Goal: Check status: Check status

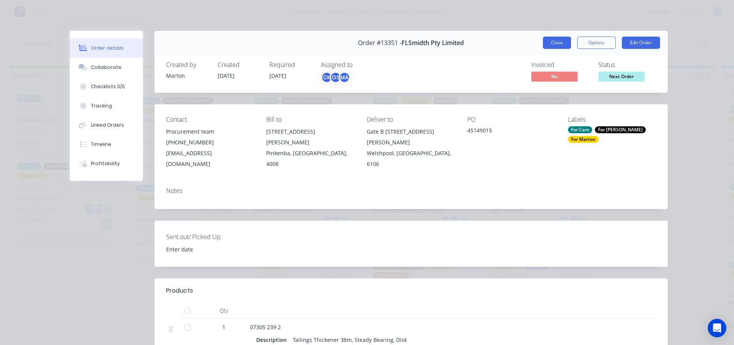
click at [543, 41] on button "Close" at bounding box center [557, 43] width 28 height 12
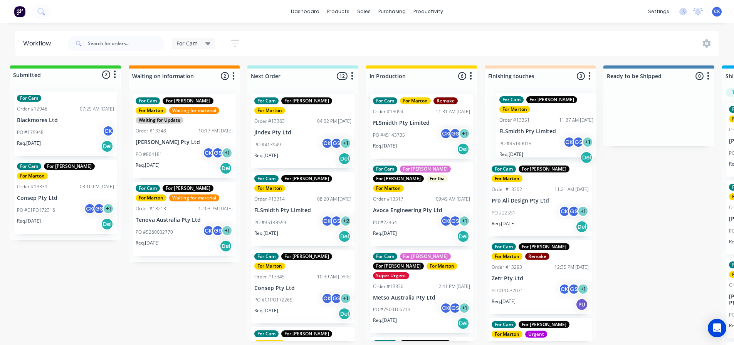
drag, startPoint x: 283, startPoint y: 198, endPoint x: 530, endPoint y: 129, distance: 256.9
click at [530, 129] on div "Submitted 2 Status colour #32CD32 hex #32CD32 Save Cancel Summaries Total order…" at bounding box center [519, 208] width 1062 height 284
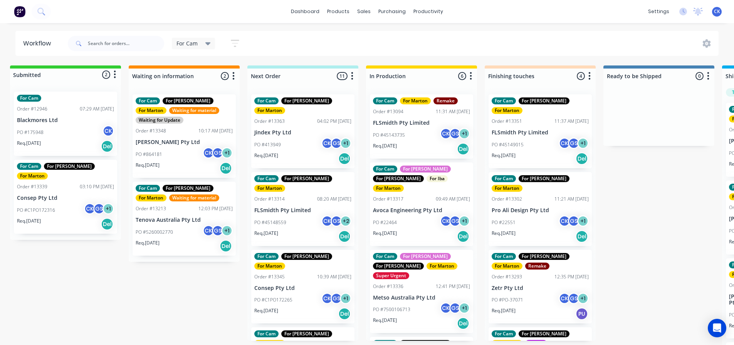
click at [301, 215] on div "PO #45148559 CK GS + 2" at bounding box center [302, 222] width 97 height 15
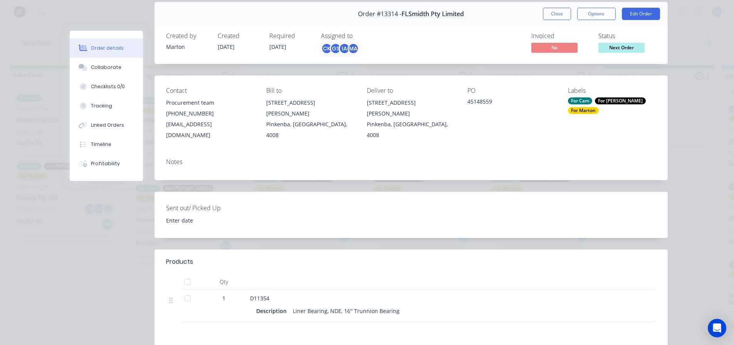
scroll to position [116, 0]
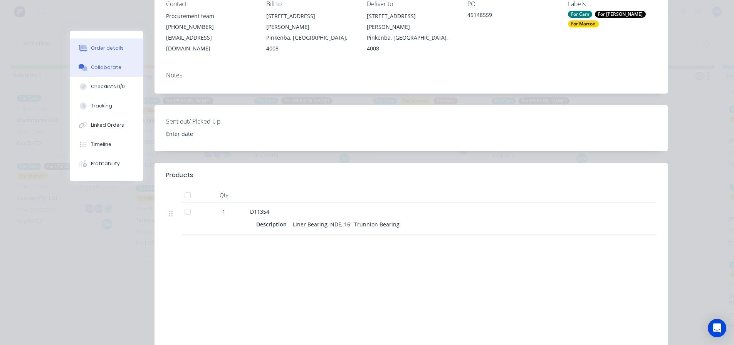
click at [111, 73] on button "Collaborate" at bounding box center [106, 67] width 73 height 19
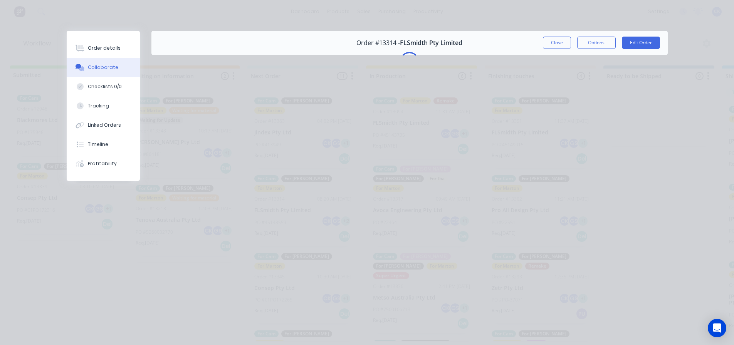
scroll to position [0, 0]
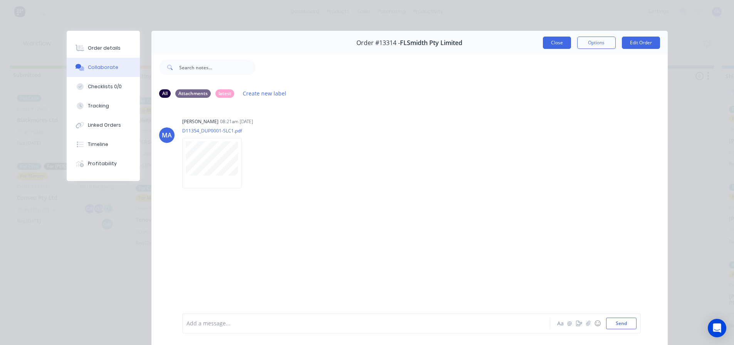
click at [545, 41] on button "Close" at bounding box center [557, 43] width 28 height 12
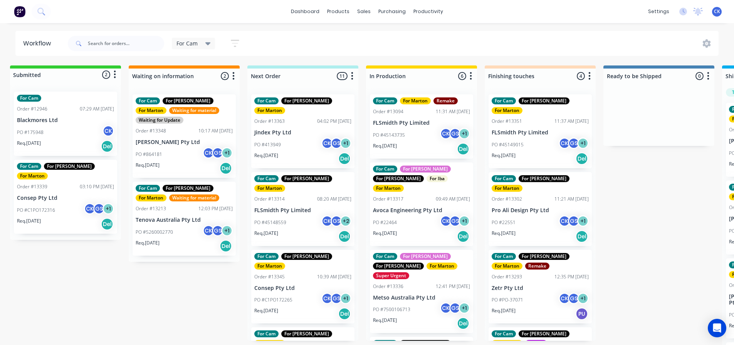
click at [301, 215] on div "PO #45148559 CK GS + 2" at bounding box center [302, 222] width 97 height 15
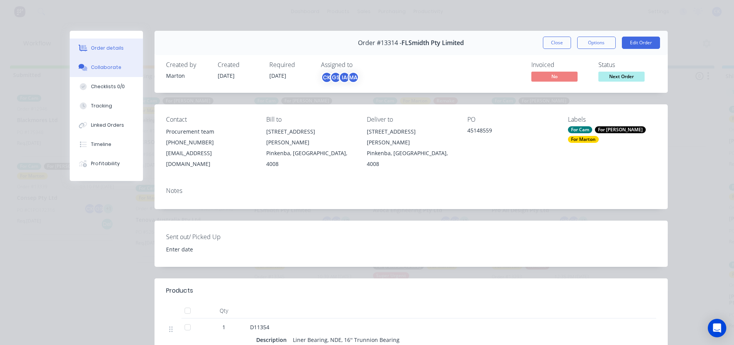
click at [118, 72] on button "Collaborate" at bounding box center [106, 67] width 73 height 19
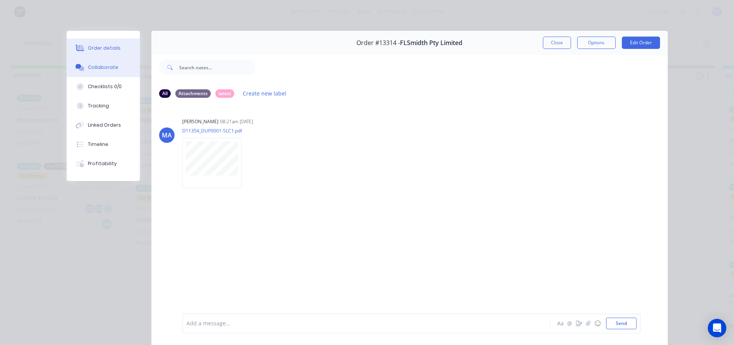
click at [78, 42] on button "Order details" at bounding box center [103, 48] width 73 height 19
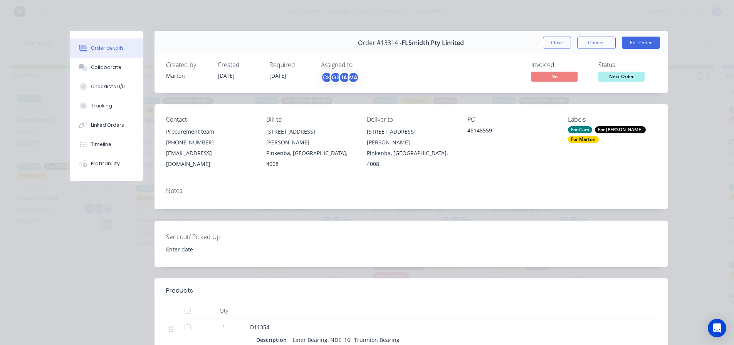
click at [565, 33] on div "Order #13314 - FLSmidth Pty Limited Close Options Edit Order" at bounding box center [411, 43] width 513 height 24
click at [560, 40] on button "Close" at bounding box center [557, 43] width 28 height 12
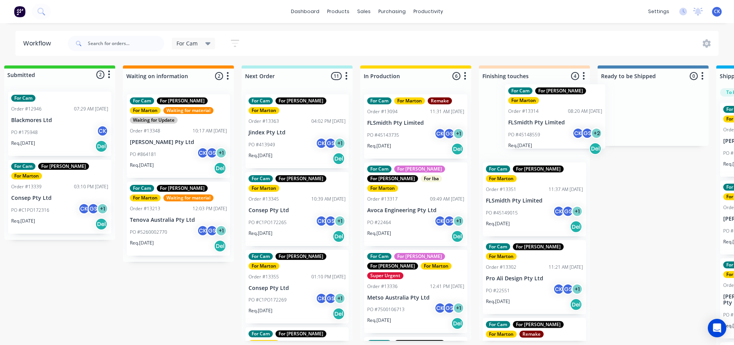
scroll to position [0, 13]
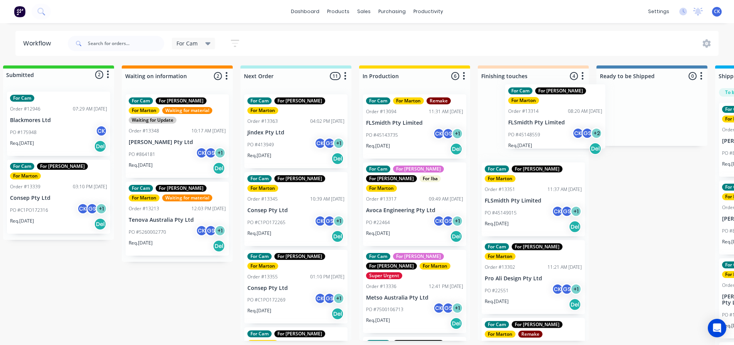
drag, startPoint x: 286, startPoint y: 200, endPoint x: 512, endPoint y: 128, distance: 236.9
click at [512, 128] on div "Submitted 2 Status colour #32CD32 hex #32CD32 Save Cancel Summaries Total order…" at bounding box center [512, 208] width 1062 height 284
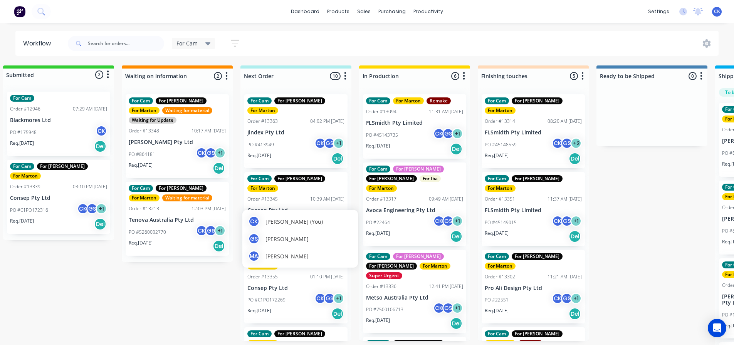
click at [294, 215] on div "PO #C1PO172265 CK GS + 1" at bounding box center [295, 222] width 97 height 15
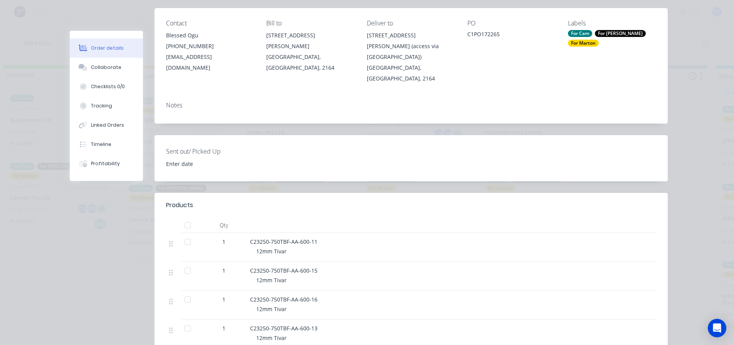
scroll to position [0, 0]
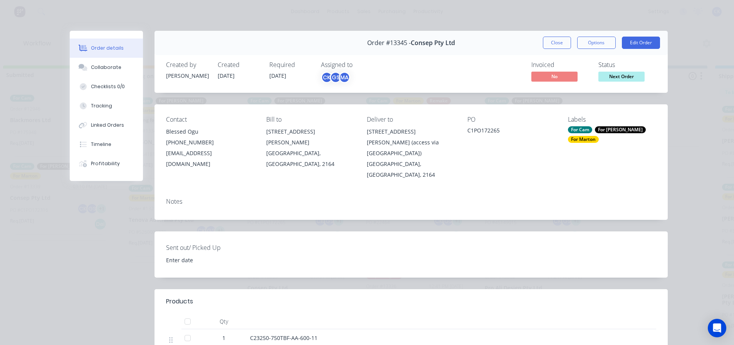
click at [555, 33] on div "Order #13345 - Consep Pty Ltd Close Options Edit Order" at bounding box center [411, 43] width 513 height 24
click at [553, 41] on button "Close" at bounding box center [557, 43] width 28 height 12
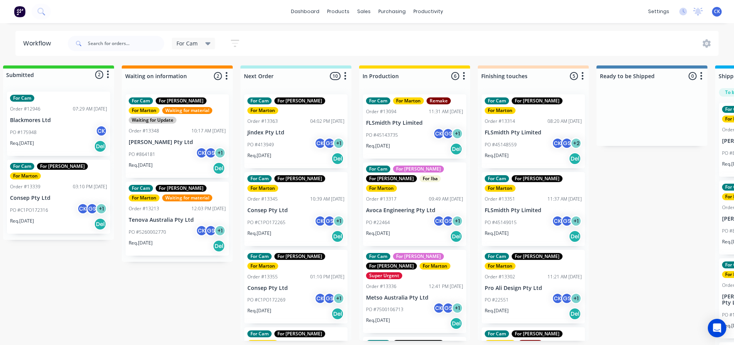
click at [288, 285] on p "Consep Pty Ltd" at bounding box center [295, 288] width 97 height 7
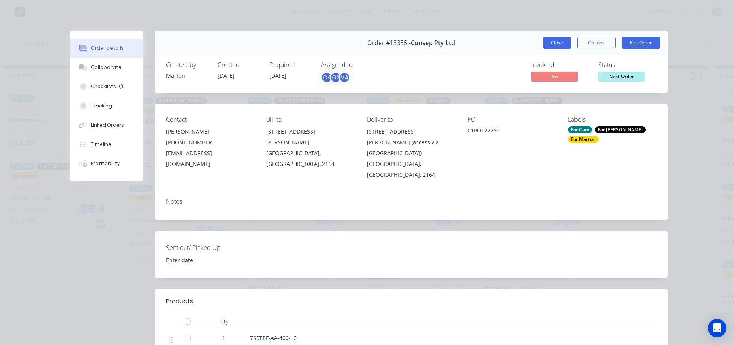
click at [543, 44] on button "Close" at bounding box center [557, 43] width 28 height 12
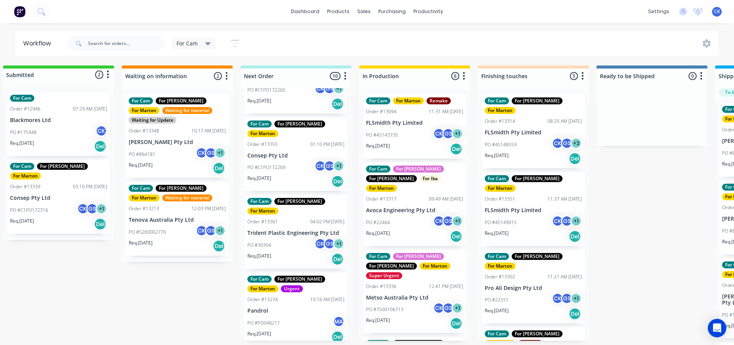
scroll to position [154, 0]
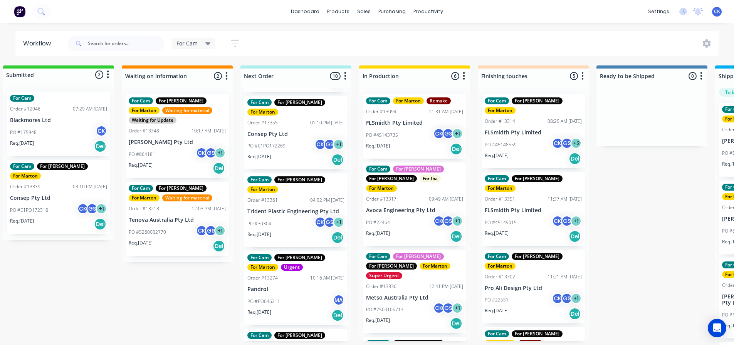
click at [302, 231] on div "Req. [DATE] Del" at bounding box center [295, 237] width 97 height 13
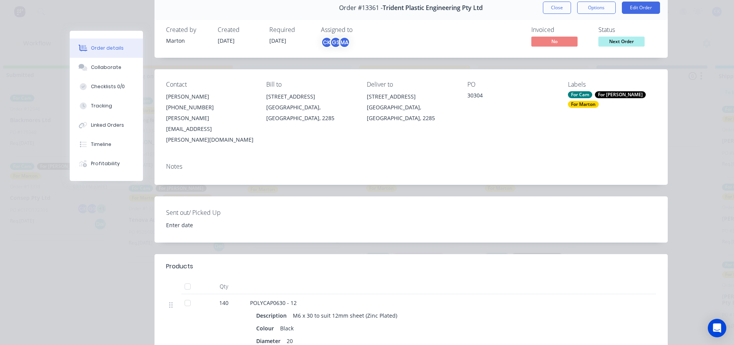
scroll to position [0, 0]
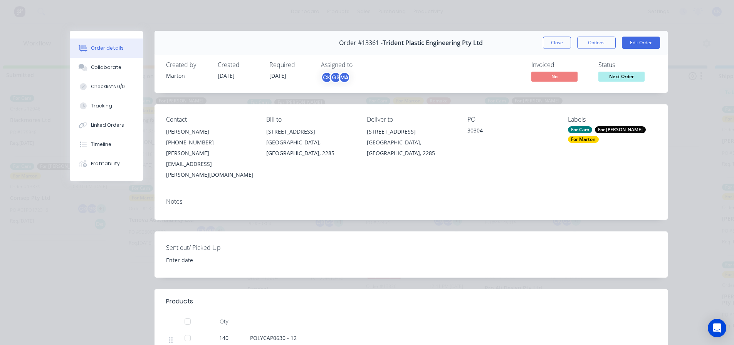
click at [555, 33] on div "Order #13361 - Trident Plastic Engineering Pty Ltd Close Options Edit Order" at bounding box center [411, 43] width 513 height 24
click at [551, 40] on button "Close" at bounding box center [557, 43] width 28 height 12
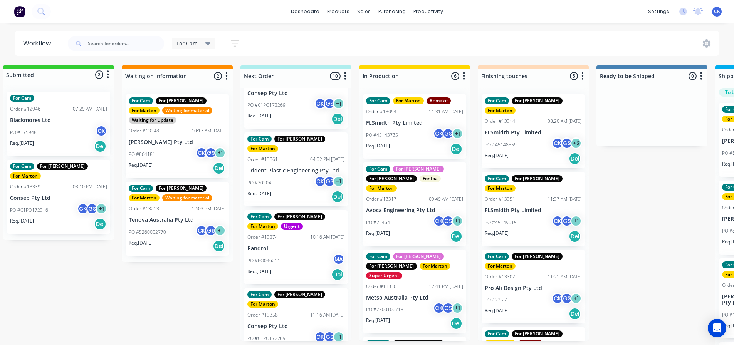
scroll to position [231, 0]
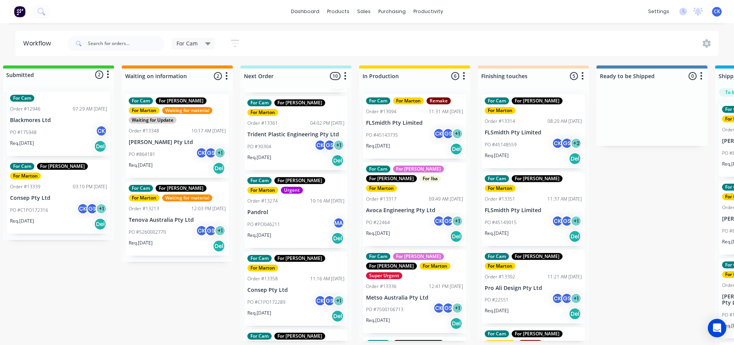
click at [311, 232] on div "Req. [DATE] Del" at bounding box center [295, 238] width 97 height 13
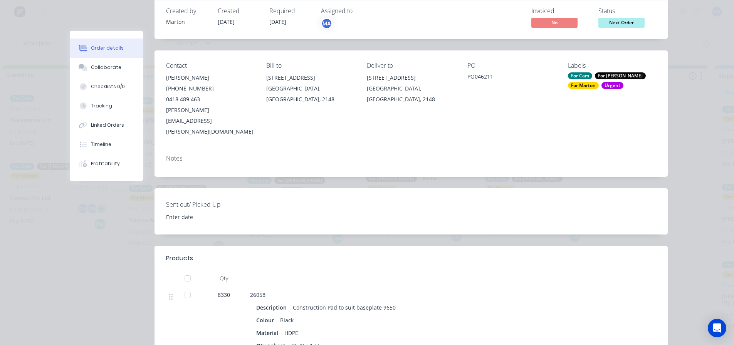
scroll to position [0, 0]
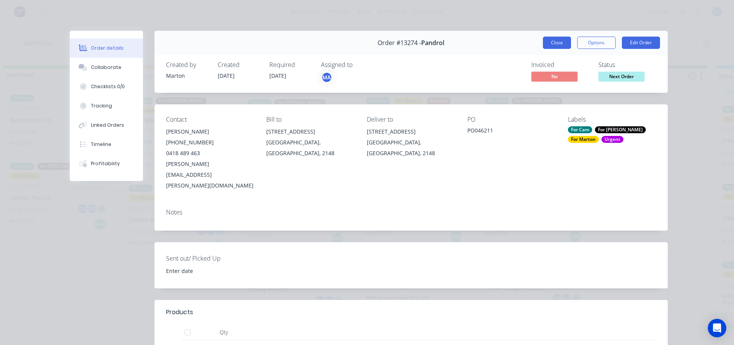
click at [552, 45] on button "Close" at bounding box center [557, 43] width 28 height 12
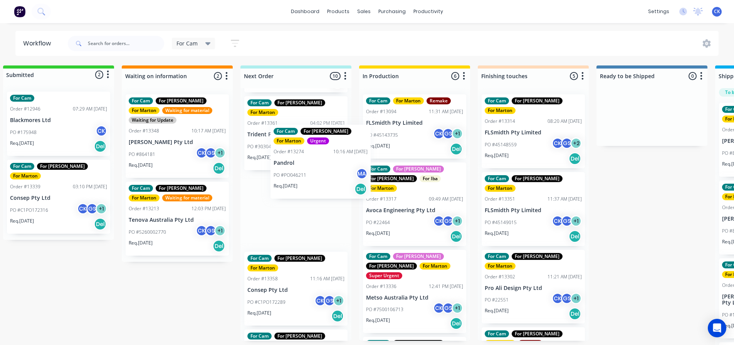
scroll to position [231, 0]
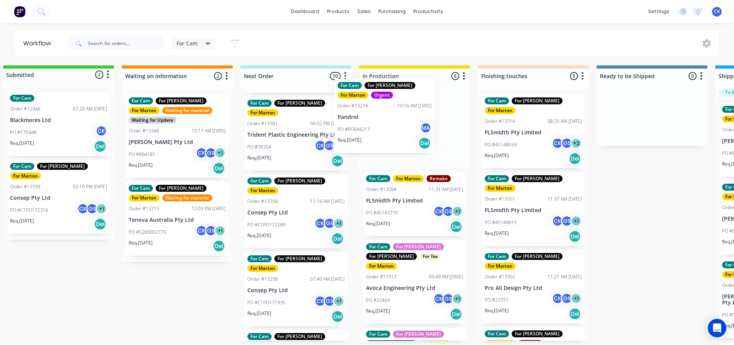
drag, startPoint x: 291, startPoint y: 178, endPoint x: 383, endPoint y: 120, distance: 109.3
click at [383, 120] on div "Submitted 2 Status colour #32CD32 hex #32CD32 Save Cancel Summaries Total order…" at bounding box center [512, 208] width 1062 height 284
